Goal: Find specific page/section: Find specific page/section

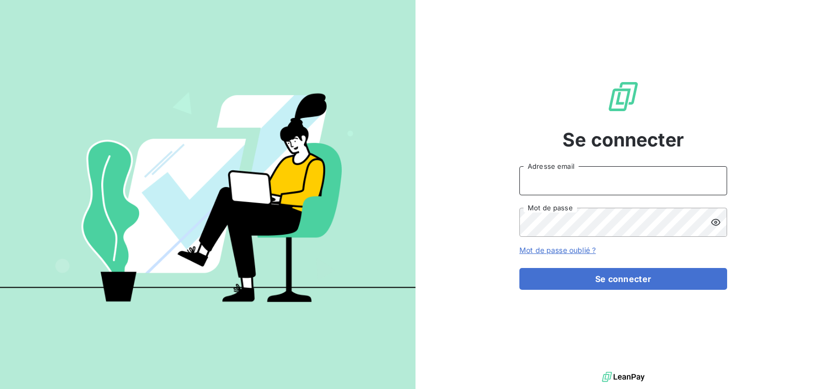
drag, startPoint x: 562, startPoint y: 186, endPoint x: 557, endPoint y: 183, distance: 6.1
click at [562, 186] on input "Adresse email" at bounding box center [623, 180] width 208 height 29
type input "catherine.to@cipmedicament.org"
click at [716, 221] on icon at bounding box center [715, 222] width 9 height 7
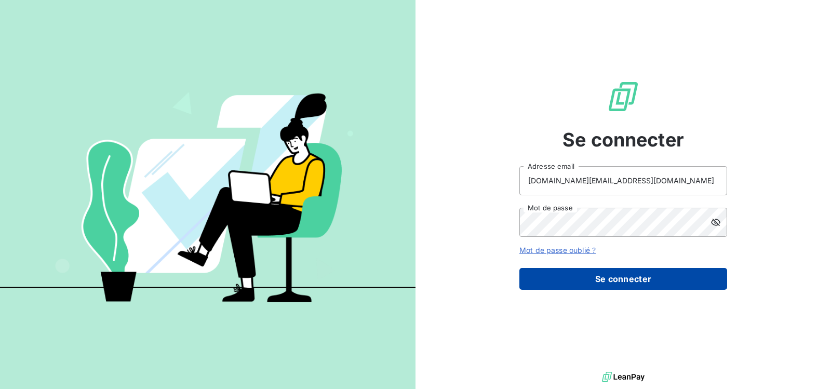
click at [595, 279] on button "Se connecter" at bounding box center [623, 279] width 208 height 22
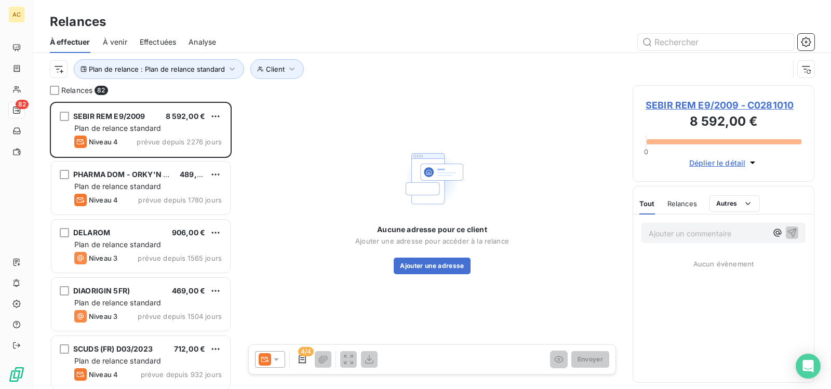
scroll to position [279, 174]
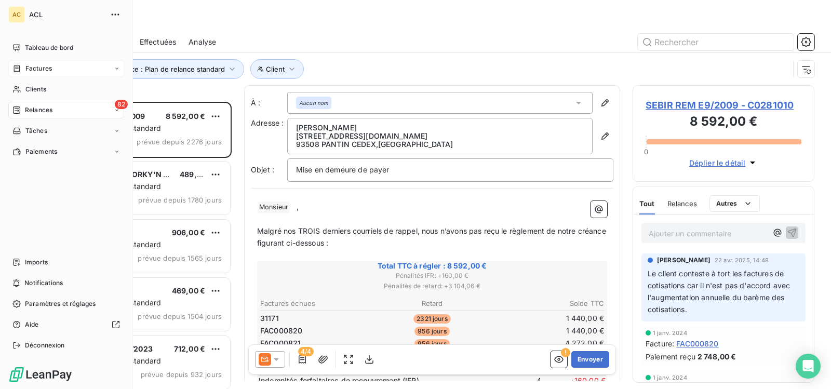
click at [116, 69] on icon at bounding box center [116, 68] width 3 height 2
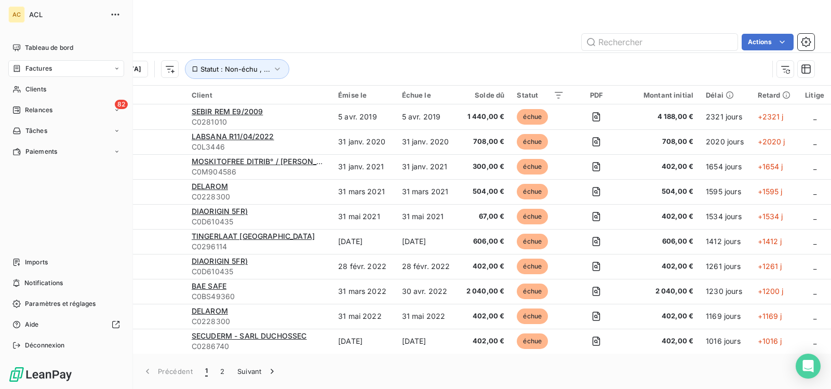
click at [117, 68] on icon at bounding box center [117, 68] width 6 height 6
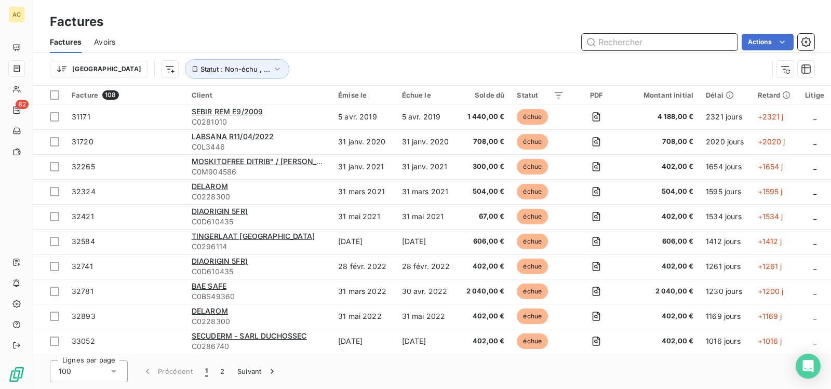
click at [635, 41] on input "text" at bounding box center [659, 42] width 156 height 17
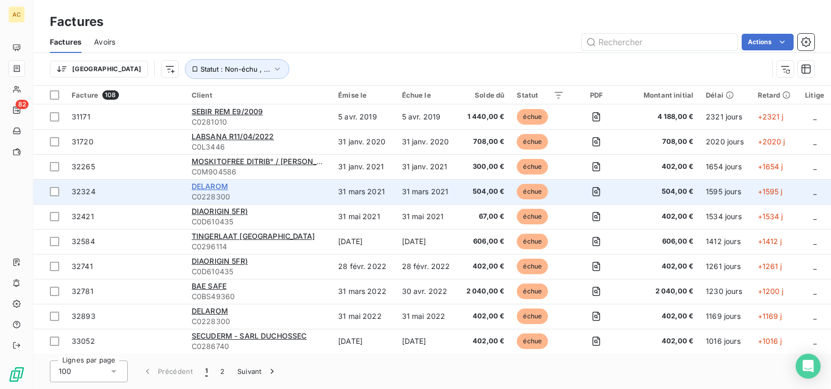
click at [205, 189] on span "DELAROM" at bounding box center [210, 186] width 36 height 9
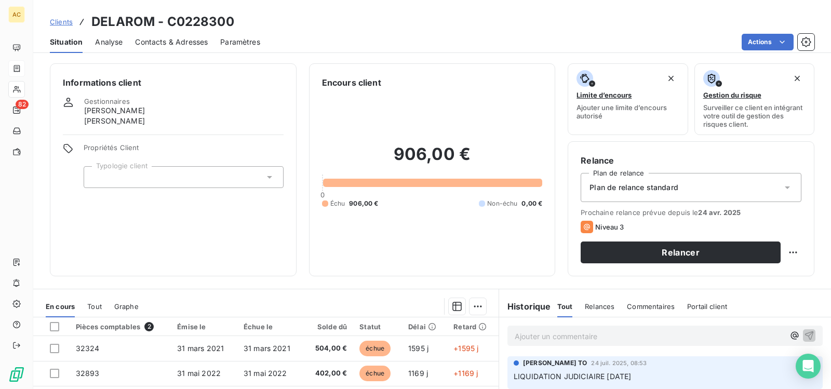
scroll to position [156, 0]
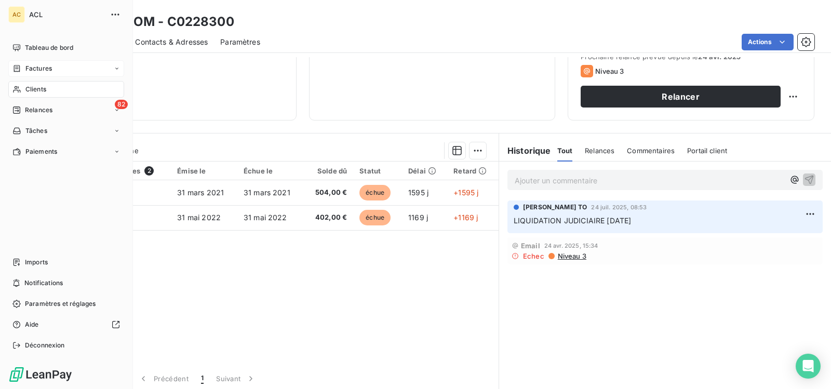
click at [115, 69] on icon at bounding box center [117, 68] width 6 height 6
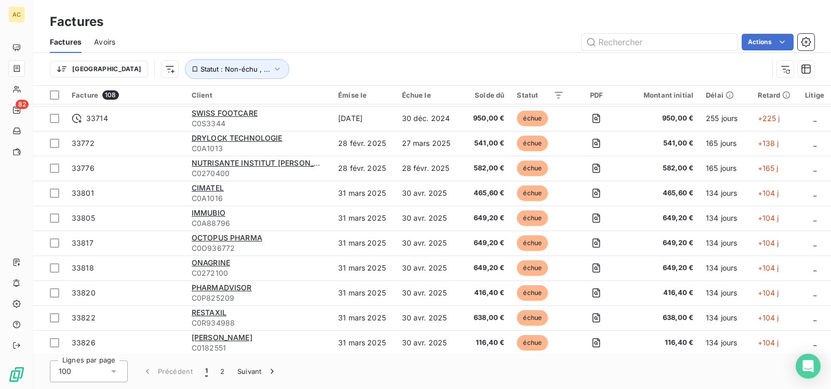
scroll to position [219, 0]
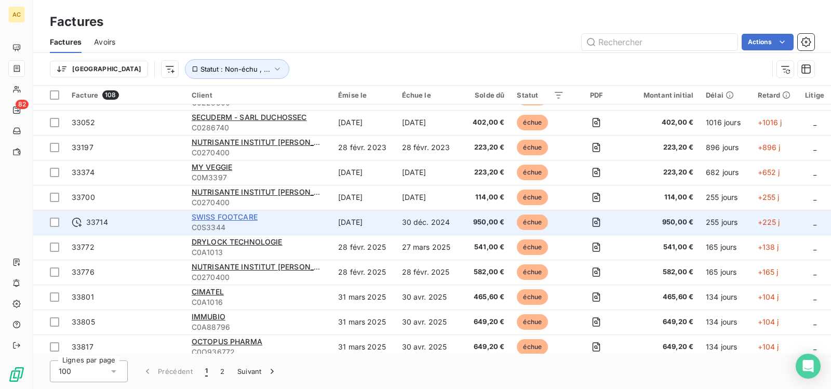
click at [242, 214] on span "SWISS FOOTCARE" at bounding box center [225, 216] width 66 height 9
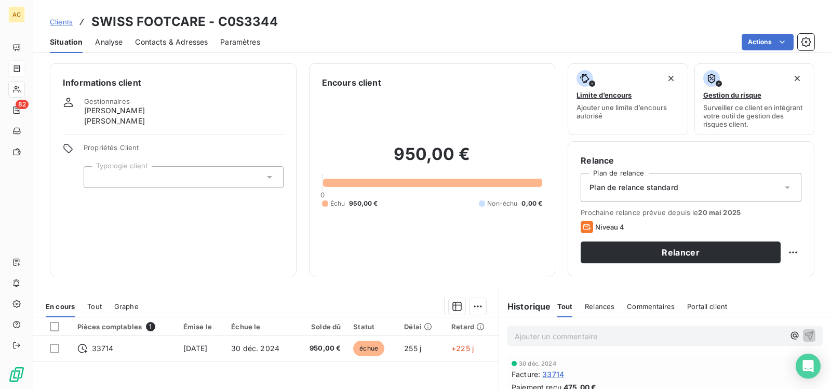
scroll to position [159, 0]
